Goal: Task Accomplishment & Management: Complete application form

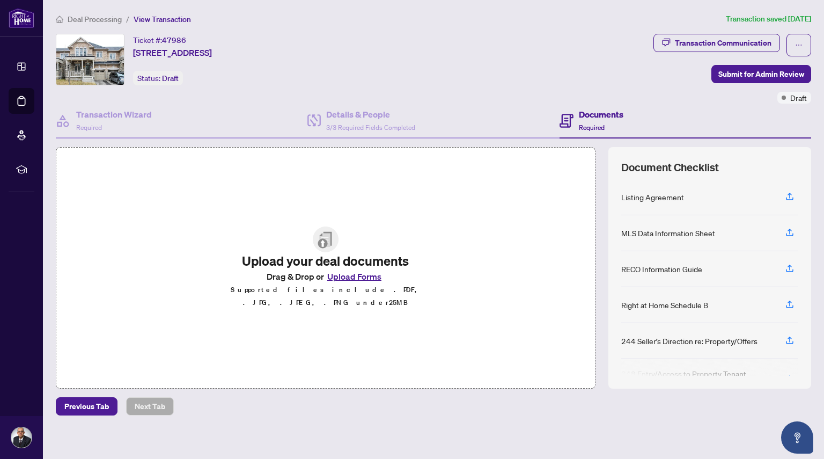
click at [342, 280] on button "Upload Forms" at bounding box center [354, 276] width 61 height 14
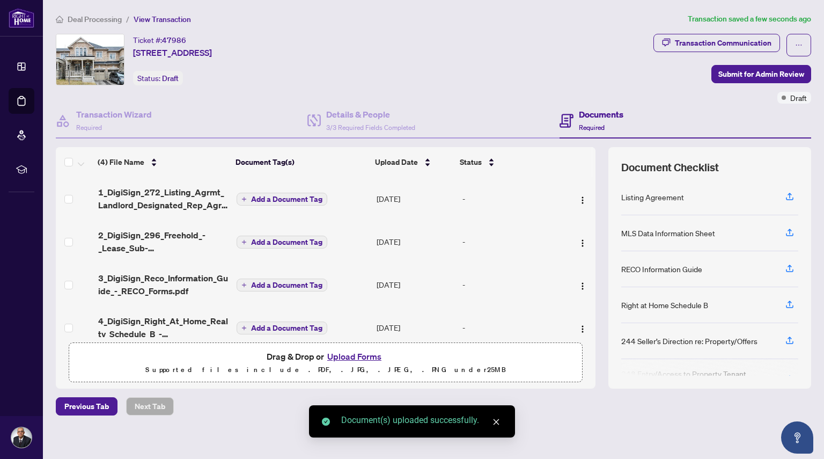
click at [308, 201] on span "Add a Document Tag" at bounding box center [286, 199] width 71 height 8
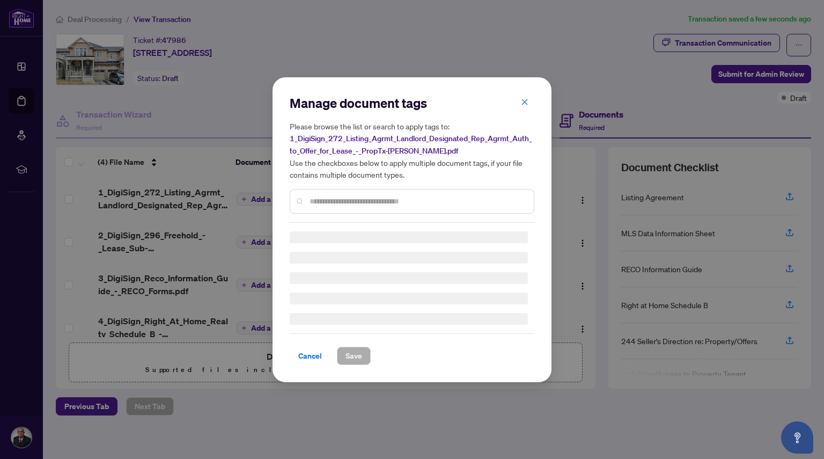
click at [313, 203] on input "text" at bounding box center [418, 201] width 216 height 12
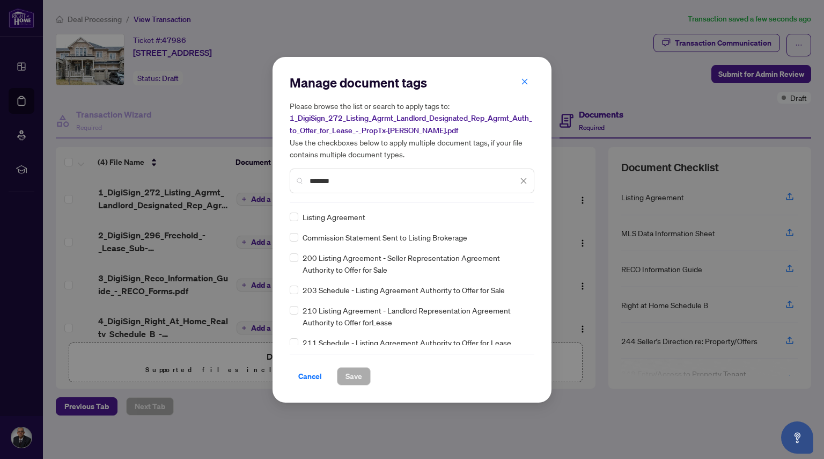
type input "*******"
click at [351, 377] on span "Save" at bounding box center [353, 375] width 17 height 17
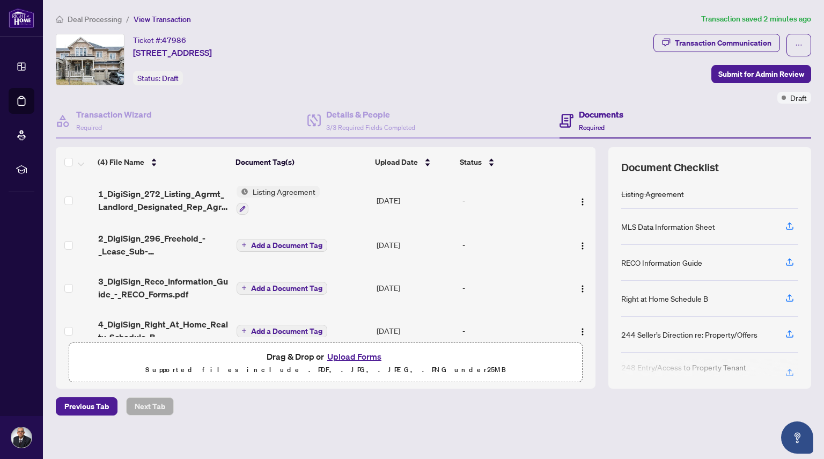
click at [279, 241] on span "Add a Document Tag" at bounding box center [286, 245] width 71 height 8
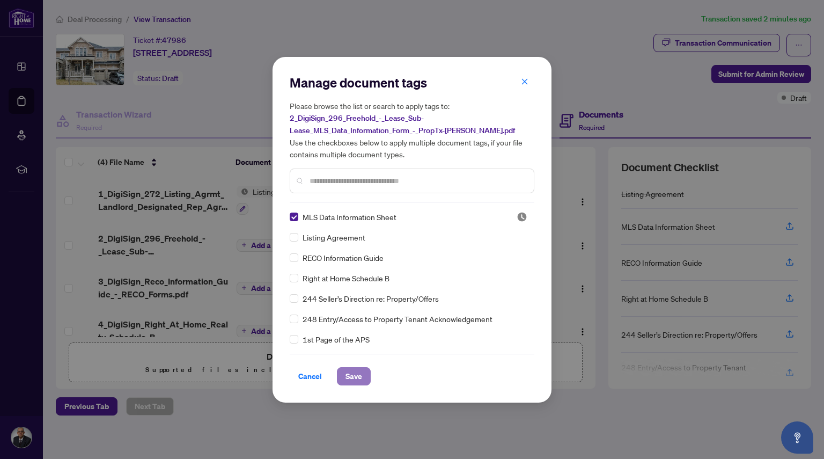
click at [352, 369] on span "Save" at bounding box center [353, 375] width 17 height 17
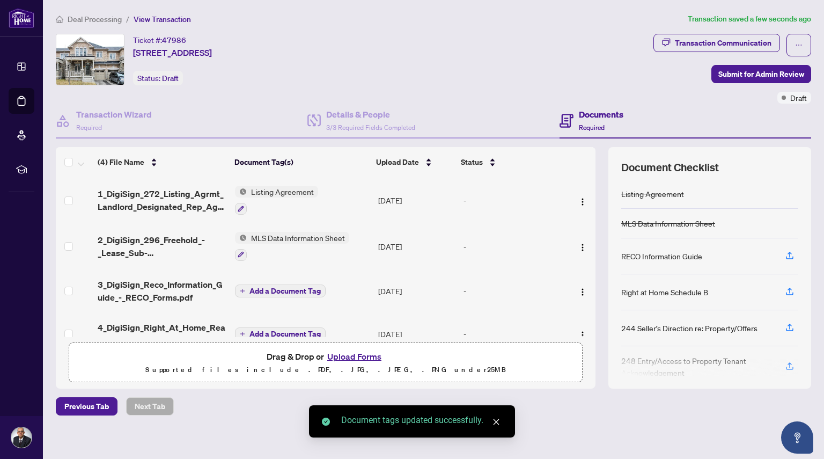
click at [265, 287] on span "Add a Document Tag" at bounding box center [284, 291] width 71 height 8
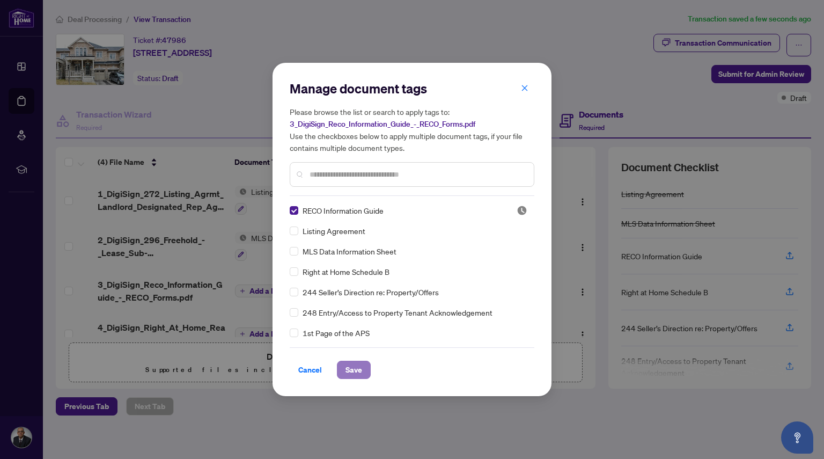
click at [351, 367] on span "Save" at bounding box center [353, 369] width 17 height 17
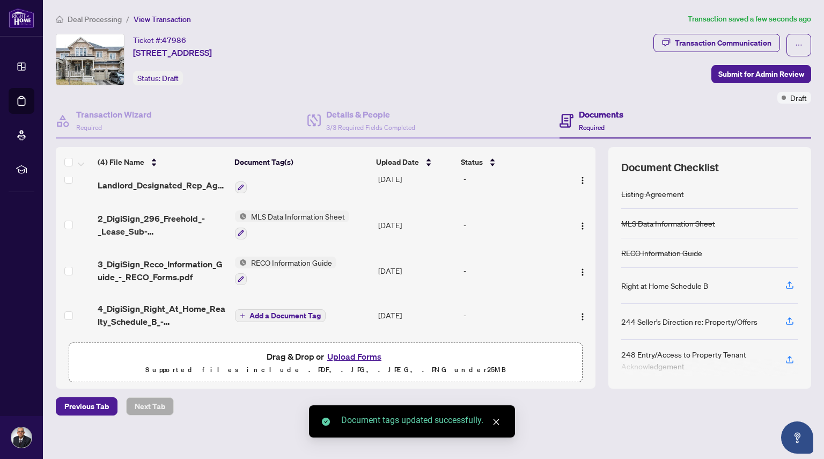
scroll to position [22, 0]
click at [261, 314] on span "Add a Document Tag" at bounding box center [284, 316] width 71 height 8
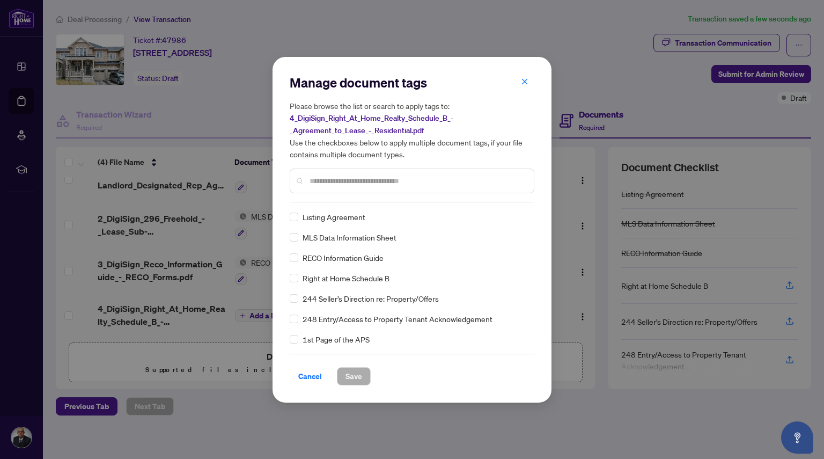
click at [298, 279] on div "Right at Home Schedule B" at bounding box center [409, 278] width 238 height 12
click at [351, 379] on span "Save" at bounding box center [353, 375] width 17 height 17
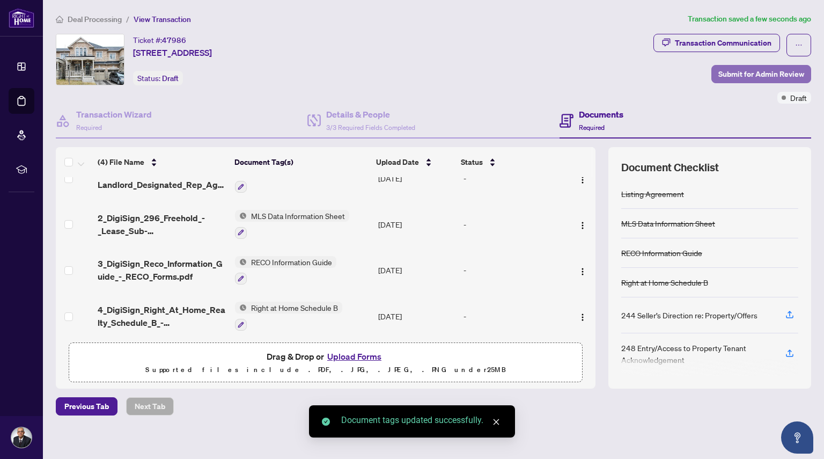
click at [726, 72] on span "Submit for Admin Review" at bounding box center [761, 73] width 86 height 17
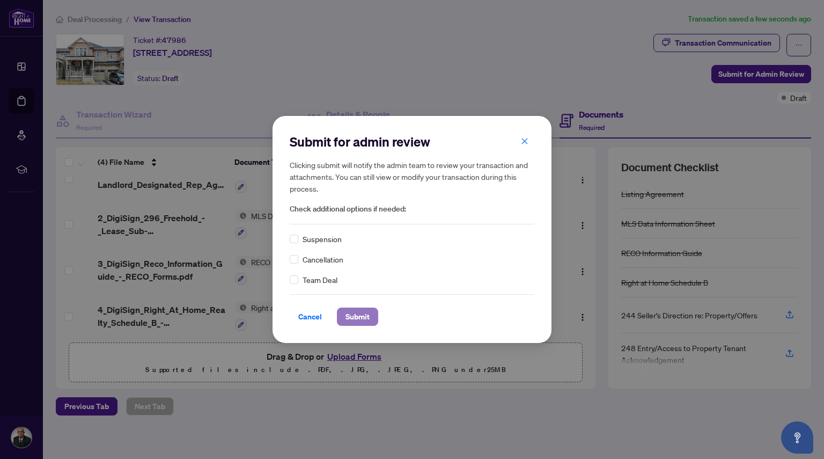
click at [369, 319] on span "Submit" at bounding box center [357, 316] width 24 height 17
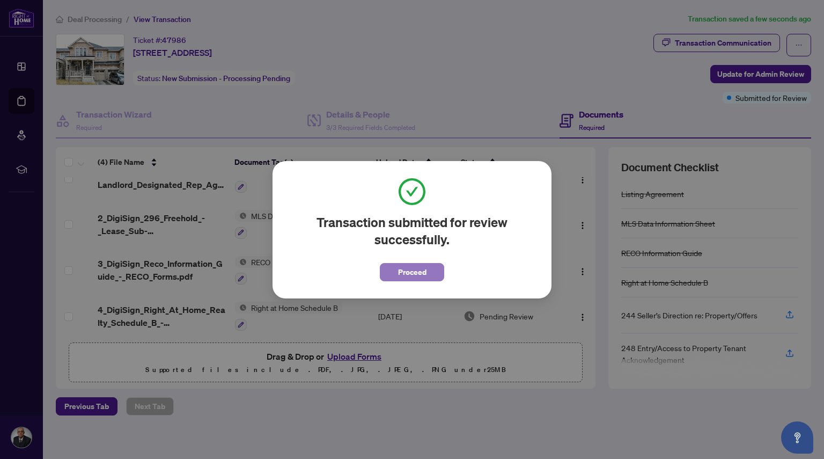
click at [435, 263] on button "Proceed" at bounding box center [412, 272] width 64 height 18
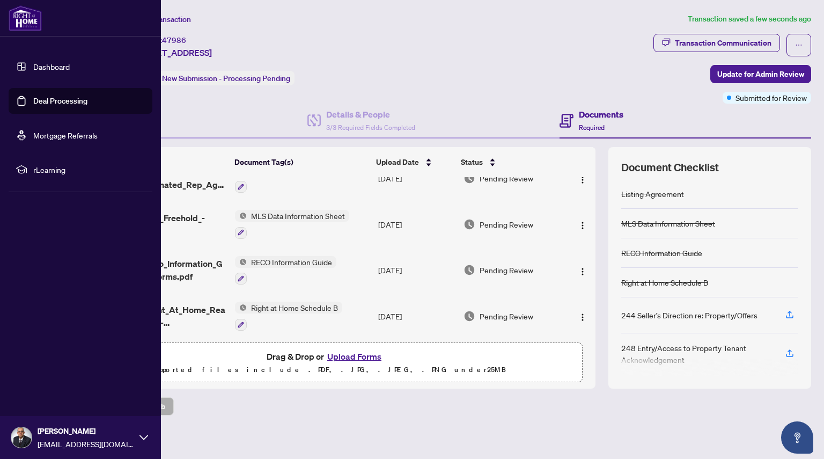
click at [57, 101] on link "Deal Processing" at bounding box center [60, 101] width 54 height 10
